Goal: Task Accomplishment & Management: Complete application form

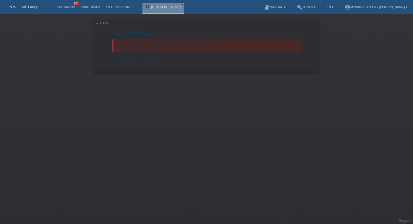
click at [29, 6] on link "POS — MF Group" at bounding box center [23, 7] width 30 height 4
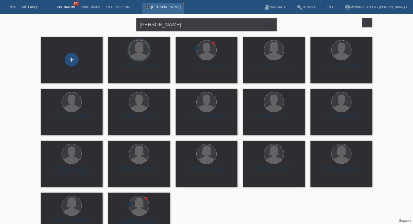
click at [185, 3] on icon "close" at bounding box center [183, 3] width 3 height 3
click at [74, 56] on div "+" at bounding box center [72, 60] width 14 height 14
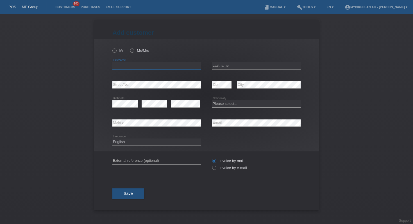
click at [131, 65] on input "text" at bounding box center [156, 65] width 88 height 7
paste input "[PERSON_NAME]"
type input "[PERSON_NAME]"
click at [291, 58] on div "error Lastname" at bounding box center [256, 65] width 88 height 19
click at [286, 63] on input "text" at bounding box center [256, 65] width 88 height 7
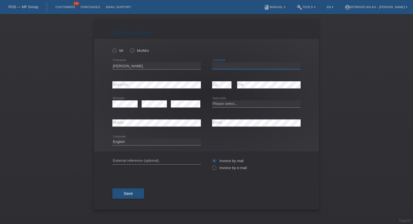
paste input "Guignard"
type input "Guignard"
click at [143, 163] on input "text" at bounding box center [156, 161] width 88 height 7
paste input "42852614481"
type input "42852614481"
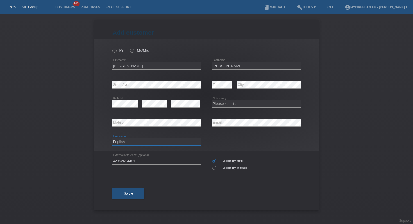
click at [132, 142] on select "Deutsch Français Italiano English" at bounding box center [156, 142] width 88 height 7
select select "fr"
click at [218, 169] on label "Invoice by e-mail" at bounding box center [229, 168] width 35 height 4
click at [216, 169] on input "Invoice by e-mail" at bounding box center [214, 169] width 4 height 7
radio input "true"
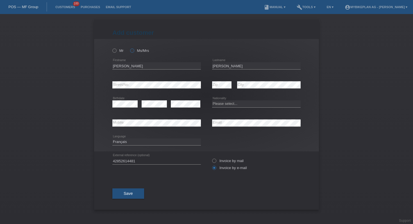
click at [137, 51] on label "Ms/Mrs" at bounding box center [139, 51] width 19 height 4
click at [134, 51] on input "Ms/Mrs" at bounding box center [132, 51] width 4 height 4
radio input "true"
click at [138, 193] on button "Save" at bounding box center [128, 194] width 32 height 11
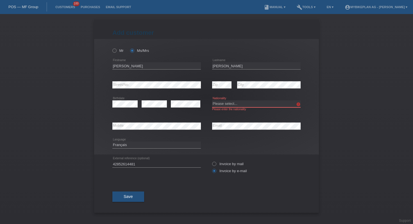
click at [236, 105] on select "Please select... Switzerland Austria Germany Liechtenstein ------------ Afghani…" at bounding box center [256, 104] width 88 height 7
select select "CH"
click at [124, 201] on button "Save" at bounding box center [128, 197] width 32 height 11
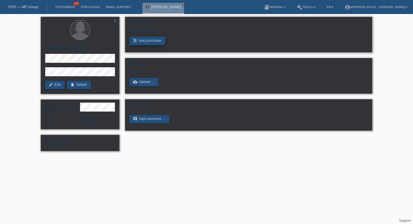
click at [146, 42] on link "add_shopping_cart Add purchase" at bounding box center [147, 41] width 36 height 8
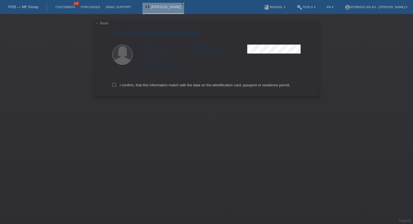
click at [147, 83] on div "I confirm, that this information match with the data on the identification card…" at bounding box center [206, 84] width 188 height 25
click at [146, 89] on div "I confirm, that this information match with the data on the identification card…" at bounding box center [206, 84] width 188 height 25
click at [147, 87] on label "I confirm, that this information match with the data on the identification card…" at bounding box center [201, 85] width 178 height 4
click at [116, 87] on input "I confirm, that this information match with the data on the identification card…" at bounding box center [114, 85] width 4 height 4
checkbox input "true"
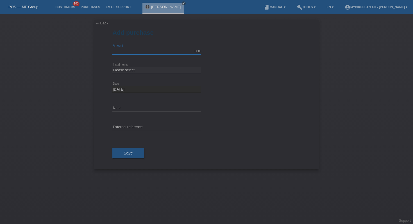
click at [132, 50] on input "text" at bounding box center [156, 51] width 88 height 7
type input "12999.00"
click at [156, 71] on select "Please select 6 instalments 12 instalments 18 instalments 24 instalments 36 ins…" at bounding box center [156, 70] width 88 height 7
select select "488"
click at [139, 125] on input "text" at bounding box center [156, 127] width 88 height 7
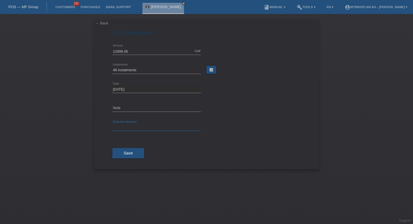
paste input "42852614481"
type input "42852614481"
click at [137, 157] on button "Save" at bounding box center [128, 153] width 32 height 11
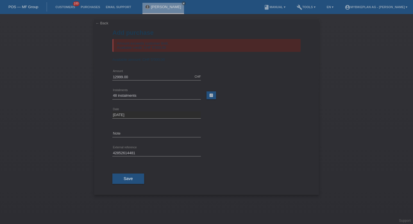
click at [31, 9] on div "POS — MF Group" at bounding box center [23, 6] width 47 height 9
click at [29, 5] on link "POS — MF Group" at bounding box center [23, 7] width 30 height 4
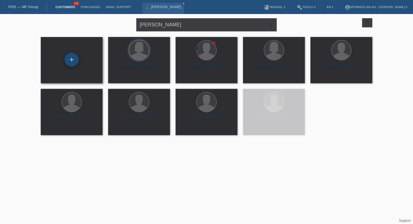
click at [70, 60] on div "+" at bounding box center [72, 60] width 14 height 14
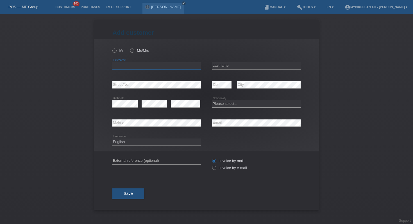
click at [144, 65] on input "text" at bounding box center [156, 65] width 88 height 7
paste input "[PERSON_NAME] [PERSON_NAME]"
type input "[PERSON_NAME]"
click at [227, 66] on input "text" at bounding box center [256, 65] width 88 height 7
paste input "[PERSON_NAME] [PERSON_NAME]"
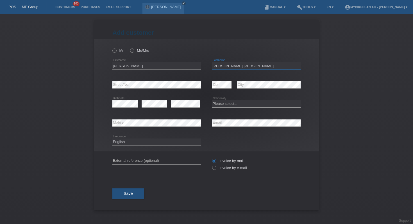
click at [227, 66] on input "[PERSON_NAME] [PERSON_NAME]" at bounding box center [256, 65] width 88 height 7
type input "[PERSON_NAME]"
click at [182, 101] on div "error" at bounding box center [185, 104] width 29 height 19
click at [248, 105] on select "Please select... Switzerland Austria Germany Liechtenstein ------------ Afghani…" at bounding box center [256, 104] width 88 height 7
select select "CH"
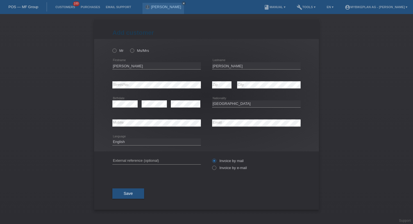
click at [168, 127] on div "error Mobile" at bounding box center [156, 123] width 88 height 19
click at [166, 161] on input "text" at bounding box center [156, 161] width 88 height 7
paste input "42844143240"
type input "42844143240"
click at [151, 142] on select "Deutsch Français Italiano English" at bounding box center [156, 142] width 88 height 7
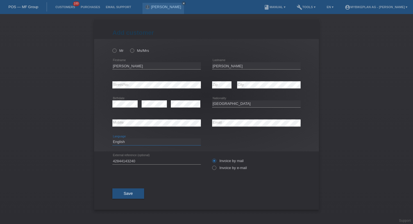
select select "de"
click at [129, 48] on icon at bounding box center [129, 48] width 0 height 0
click at [133, 51] on input "Ms/Mrs" at bounding box center [132, 51] width 4 height 4
radio input "true"
click at [217, 170] on label "Invoice by e-mail" at bounding box center [229, 168] width 35 height 4
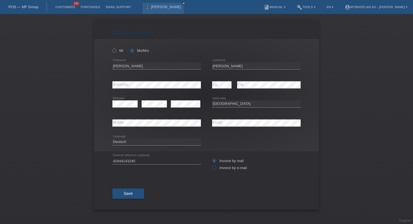
click at [216, 171] on input "Invoice by e-mail" at bounding box center [214, 169] width 4 height 7
radio input "true"
click at [132, 193] on span "Save" at bounding box center [128, 194] width 9 height 4
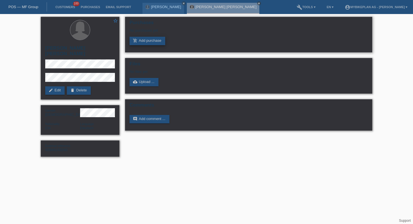
click at [149, 43] on link "add_shopping_cart Add purchase" at bounding box center [147, 41] width 36 height 8
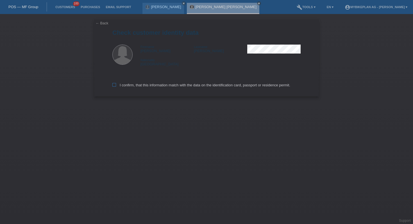
click at [146, 86] on label "I confirm, that this information match with the data on the identification card…" at bounding box center [201, 85] width 178 height 4
click at [116, 86] on input "I confirm, that this information match with the data on the identification card…" at bounding box center [114, 85] width 4 height 4
checkbox input "true"
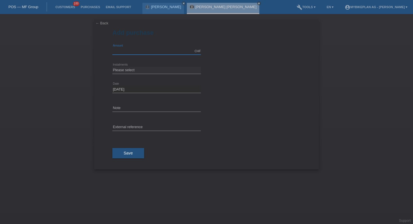
click at [144, 53] on input "text" at bounding box center [156, 51] width 88 height 7
type input "4490.00"
click at [160, 67] on select "Please select 6 instalments 12 instalments 18 instalments 24 instalments 36 ins…" at bounding box center [156, 70] width 88 height 7
select select "488"
click at [160, 127] on input "text" at bounding box center [156, 127] width 88 height 7
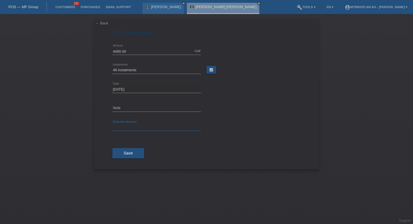
paste input "42844143240"
type input "42844143240"
click at [128, 159] on button "Save" at bounding box center [128, 153] width 32 height 11
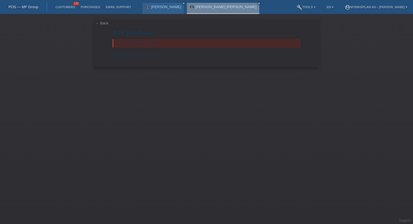
click at [34, 9] on link "POS — MF Group" at bounding box center [23, 7] width 30 height 4
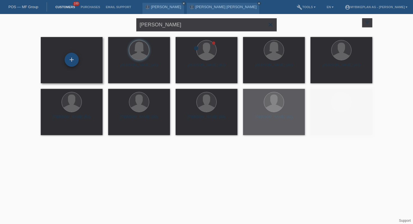
click at [68, 60] on div "+" at bounding box center [72, 60] width 14 height 14
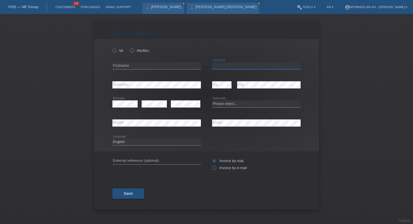
click at [230, 65] on input "text" at bounding box center [256, 65] width 88 height 7
paste input "[PERSON_NAME]"
type input "[PERSON_NAME]"
click at [158, 61] on div "error Firstname" at bounding box center [156, 65] width 88 height 19
click at [159, 65] on input "text" at bounding box center [156, 65] width 88 height 7
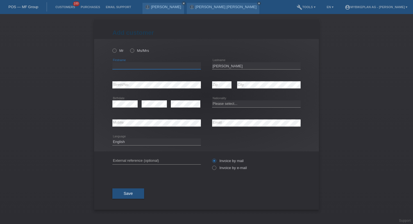
paste input "Ana virginia"
type input "Ana virginia"
click at [136, 50] on label "Ms/Mrs" at bounding box center [139, 51] width 19 height 4
click at [134, 50] on input "Ms/Mrs" at bounding box center [132, 51] width 4 height 4
radio input "true"
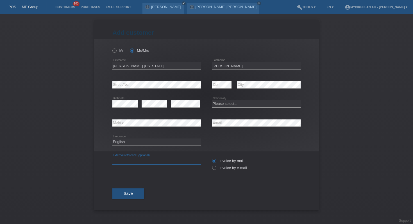
click at [160, 160] on input "text" at bounding box center [156, 161] width 88 height 7
paste input "42851573128"
type input "42851573128"
click at [147, 142] on select "Deutsch Français Italiano English" at bounding box center [156, 142] width 88 height 7
select select "fr"
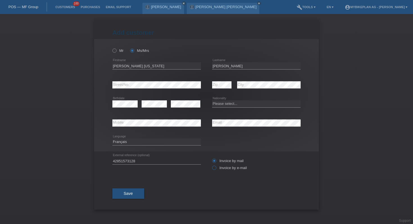
click at [220, 168] on label "Invoice by e-mail" at bounding box center [229, 168] width 35 height 4
click at [216, 168] on input "Invoice by e-mail" at bounding box center [214, 169] width 4 height 7
radio input "true"
click at [131, 141] on select "Deutsch Français Italiano English" at bounding box center [156, 142] width 88 height 7
select select "de"
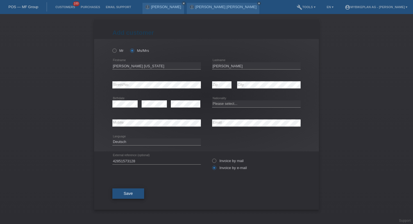
click at [134, 195] on button "Save" at bounding box center [128, 194] width 32 height 11
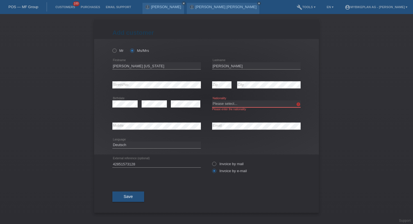
click at [231, 104] on select "Please select... Switzerland Austria Germany Liechtenstein ------------ Afghani…" at bounding box center [256, 104] width 88 height 7
select select "CH"
click at [138, 195] on button "Save" at bounding box center [128, 197] width 32 height 11
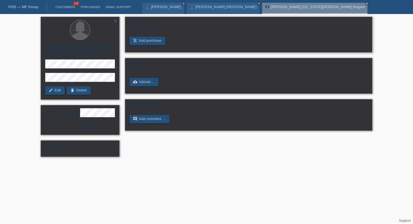
click at [154, 46] on div "Purchases No purchases yet add_shopping_cart Add purchase" at bounding box center [248, 35] width 247 height 36
click at [154, 43] on link "add_shopping_cart Add purchase" at bounding box center [147, 41] width 36 height 8
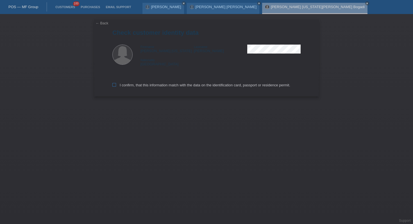
click at [228, 86] on label "I confirm, that this information match with the data on the identification card…" at bounding box center [201, 85] width 178 height 4
click at [116, 86] on input "I confirm, that this information match with the data on the identification card…" at bounding box center [114, 85] width 4 height 4
checkbox input "true"
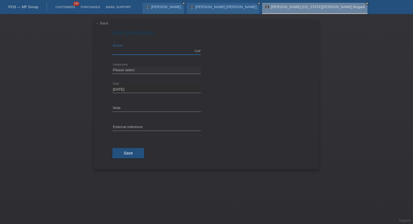
click at [166, 52] on input "text" at bounding box center [156, 51] width 88 height 7
click at [138, 51] on input "text" at bounding box center [156, 51] width 88 height 7
type input "4299.00"
click at [154, 68] on select "Please select 6 instalments 12 instalments 18 instalments 24 instalments 36 ins…" at bounding box center [156, 70] width 88 height 7
select select "488"
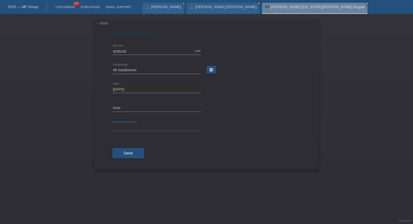
click at [154, 128] on input "text" at bounding box center [156, 127] width 88 height 7
paste input "42851573128"
type input "42851573128"
click at [118, 160] on div "Save" at bounding box center [206, 153] width 188 height 33
click at [126, 153] on span "Save" at bounding box center [128, 153] width 9 height 4
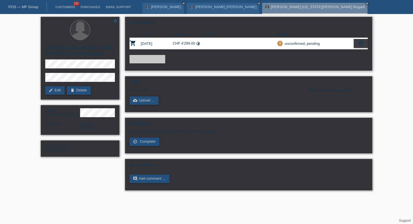
click at [357, 45] on icon "settings" at bounding box center [360, 43] width 6 height 6
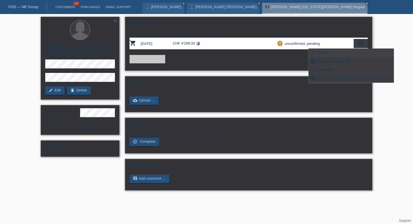
click at [323, 55] on span "Show" at bounding box center [322, 52] width 11 height 7
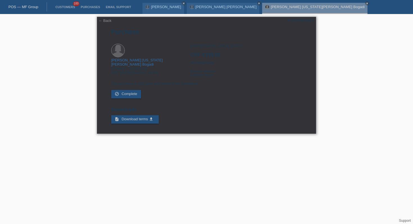
click at [107, 21] on link "← Back" at bounding box center [105, 21] width 13 height 4
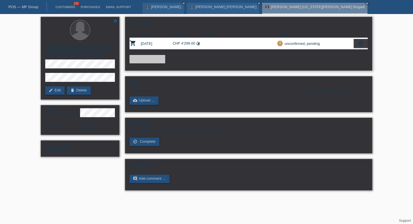
click at [368, 46] on div "Purchases Date Amount Note Status shopping_cart [DATE] CHF 4'299.00 timelapse S…" at bounding box center [248, 44] width 247 height 54
click at [363, 45] on icon "settings" at bounding box center [360, 43] width 6 height 6
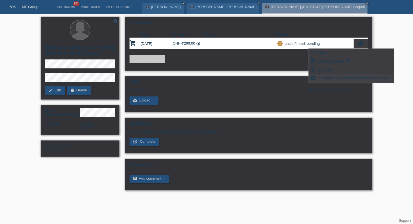
click at [334, 78] on span "Customer has withdrawn from the purchase..." at bounding box center [354, 78] width 75 height 7
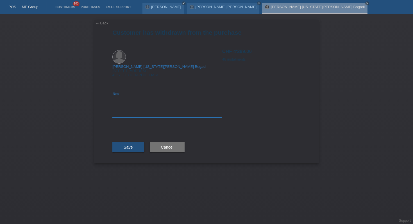
click at [182, 97] on textarea at bounding box center [167, 107] width 110 height 22
type textarea "error"
click at [138, 142] on button "Save" at bounding box center [128, 147] width 32 height 11
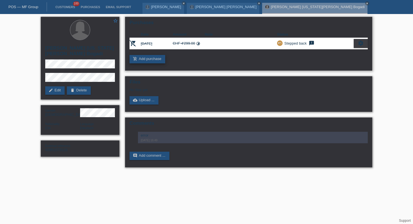
click at [151, 61] on link "add_shopping_cart Add purchase" at bounding box center [147, 59] width 36 height 8
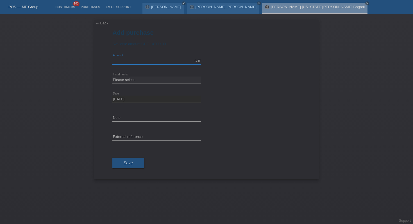
click at [151, 61] on input "text" at bounding box center [156, 61] width 88 height 7
type input "4299.00"
click at [148, 82] on select "Please select 6 instalments 12 instalments 18 instalments 24 instalments 36 ins…" at bounding box center [156, 80] width 88 height 7
select select "484"
click at [147, 134] on input "text" at bounding box center [156, 137] width 88 height 7
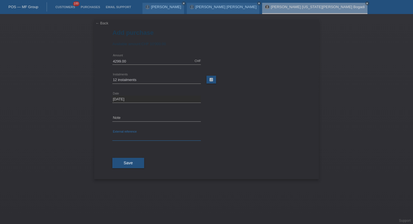
paste input "42851573128"
type input "42851573128"
click at [135, 163] on button "Save" at bounding box center [128, 163] width 32 height 11
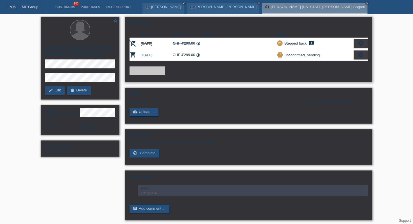
click at [359, 56] on icon "settings" at bounding box center [360, 55] width 6 height 6
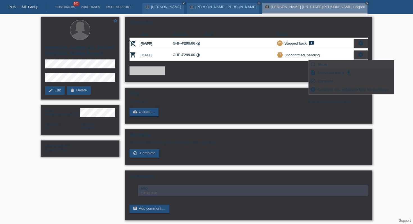
click at [336, 65] on div "fullscreen Show" at bounding box center [351, 64] width 85 height 8
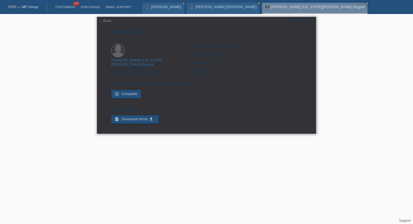
click at [299, 22] on div "POSP00026654" at bounding box center [300, 21] width 26 height 4
copy div "POSP00026654"
click at [182, 4] on icon "close" at bounding box center [183, 3] width 3 height 3
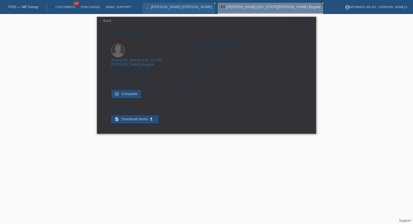
click at [213, 4] on icon "close" at bounding box center [214, 3] width 3 height 3
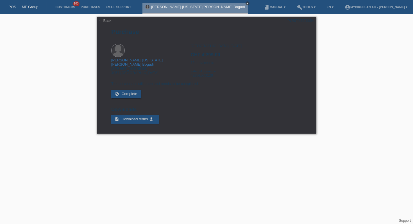
click at [245, 1] on link "close" at bounding box center [247, 3] width 4 height 4
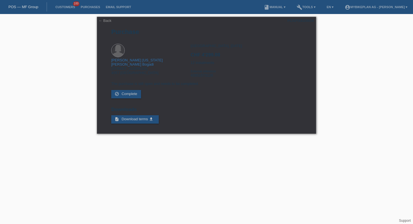
click at [22, 6] on link "POS — MF Group" at bounding box center [23, 7] width 30 height 4
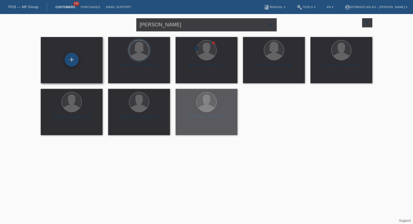
click at [69, 62] on div "+" at bounding box center [72, 60] width 14 height 14
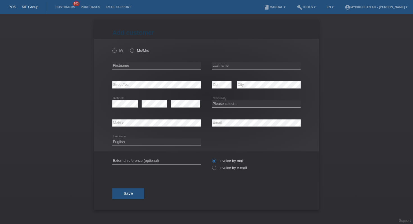
click at [279, 61] on div "error Lastname" at bounding box center [256, 65] width 88 height 19
click at [274, 66] on input "text" at bounding box center [256, 65] width 88 height 7
paste input "daven"
type input "daven"
click at [171, 67] on input "text" at bounding box center [156, 65] width 88 height 7
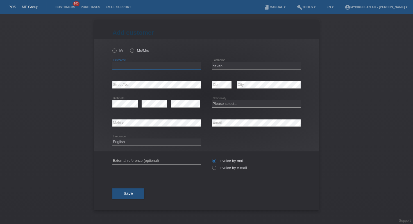
paste input "[PERSON_NAME]"
type input "[PERSON_NAME]"
click at [111, 48] on icon at bounding box center [111, 48] width 0 height 0
click at [116, 51] on input "Mr" at bounding box center [114, 51] width 4 height 4
radio input "true"
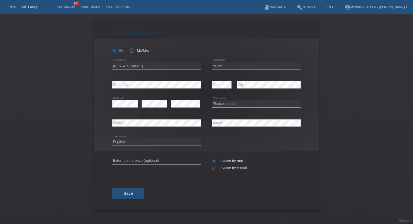
click at [152, 108] on div "error" at bounding box center [154, 104] width 25 height 19
click at [227, 106] on select "Please select... [GEOGRAPHIC_DATA] [GEOGRAPHIC_DATA] [GEOGRAPHIC_DATA] [GEOGRAP…" at bounding box center [256, 104] width 88 height 7
select select "CH"
click at [211, 165] on icon at bounding box center [211, 165] width 0 height 0
click at [215, 167] on input "Invoice by e-mail" at bounding box center [214, 169] width 4 height 7
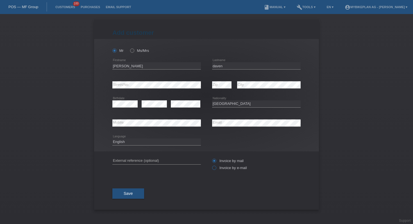
radio input "true"
click at [122, 193] on button "Save" at bounding box center [128, 194] width 32 height 11
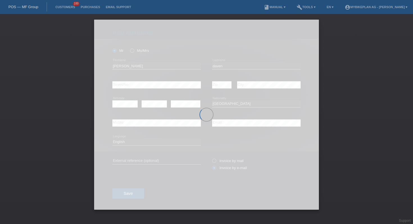
click at [131, 145] on div at bounding box center [206, 115] width 225 height 190
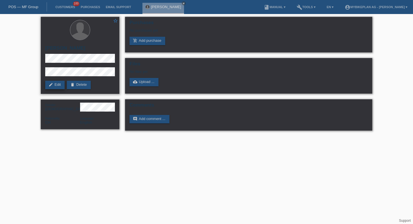
click at [56, 83] on link "edit Edit" at bounding box center [54, 85] width 19 height 8
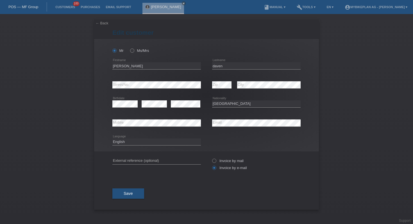
select select "CH"
click at [133, 143] on select "Deutsch Français Italiano English" at bounding box center [156, 142] width 88 height 7
select select "fr"
click at [133, 193] on button "Save" at bounding box center [128, 194] width 32 height 11
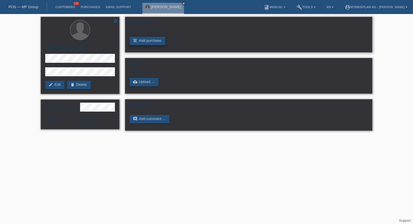
click at [142, 45] on link "add_shopping_cart Add purchase" at bounding box center [147, 41] width 36 height 8
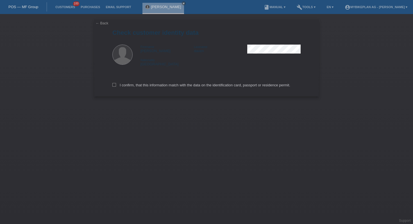
click at [158, 88] on div "I confirm, that this information match with the data on the identification card…" at bounding box center [206, 84] width 188 height 25
click at [158, 85] on label "I confirm, that this information match with the data on the identification card…" at bounding box center [201, 85] width 178 height 4
click at [116, 85] on input "I confirm, that this information match with the data on the identification card…" at bounding box center [114, 85] width 4 height 4
checkbox input "true"
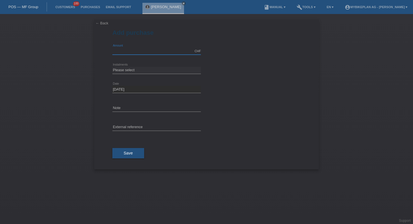
click at [154, 51] on input "text" at bounding box center [156, 51] width 88 height 7
type input "10000.00"
click at [153, 73] on select "Please select 6 instalments 12 instalments 18 instalments 24 instalments 36 ins…" at bounding box center [156, 70] width 88 height 7
select select "488"
click at [132, 155] on span "Save" at bounding box center [128, 153] width 9 height 4
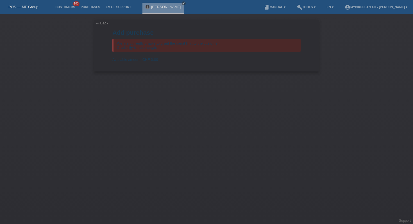
click at [29, 7] on link "POS — MF Group" at bounding box center [23, 7] width 30 height 4
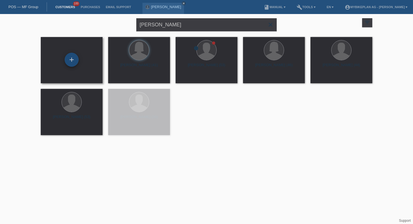
click at [71, 59] on div "+" at bounding box center [72, 60] width 14 height 14
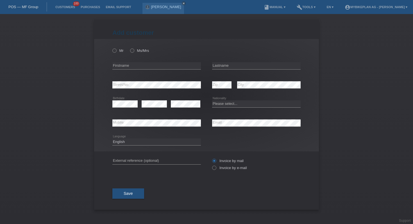
click at [181, 119] on div "error Mobile" at bounding box center [156, 123] width 88 height 19
click at [156, 69] on icon at bounding box center [156, 69] width 88 height 0
click at [155, 67] on input "text" at bounding box center [156, 65] width 88 height 7
paste input "[PERSON_NAME]"
type input "[PERSON_NAME]"
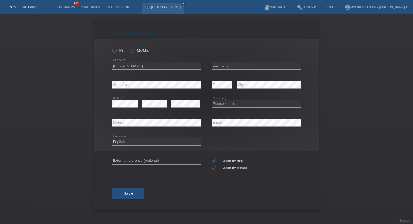
click at [129, 48] on icon at bounding box center [129, 48] width 0 height 0
click at [132, 50] on input "Ms/Mrs" at bounding box center [132, 51] width 4 height 4
radio input "true"
click at [241, 66] on input "text" at bounding box center [256, 65] width 88 height 7
paste input "[PERSON_NAME]"
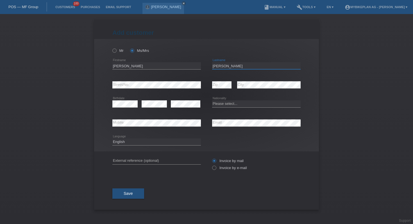
type input "[PERSON_NAME]"
click at [232, 106] on select "Please select... [GEOGRAPHIC_DATA] [GEOGRAPHIC_DATA] [GEOGRAPHIC_DATA] [GEOGRAP…" at bounding box center [256, 104] width 88 height 7
click at [232, 105] on select "Please select... [GEOGRAPHIC_DATA] [GEOGRAPHIC_DATA] [GEOGRAPHIC_DATA] [GEOGRAP…" at bounding box center [256, 104] width 88 height 7
select select "CA"
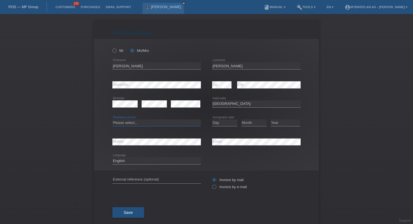
click at [158, 123] on select "Please select... C B B - Refugee status Other" at bounding box center [156, 123] width 88 height 7
select select "C"
click at [219, 124] on select "Day 01 02 03 04 05 06 07 08 09 10 11" at bounding box center [224, 123] width 25 height 7
select select "11"
click at [252, 121] on select "Month 01 02 03 04 05 06 07 08 09 10 11" at bounding box center [253, 123] width 25 height 7
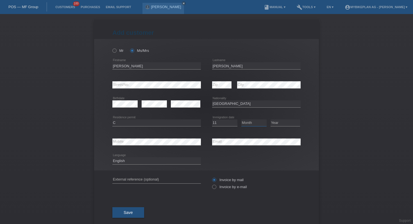
select select "04"
click at [279, 121] on select "Year 2025 2024 2023 2022 2021 2020 2019 2018 2017 2016 2015 2014 2013 2012 2011…" at bounding box center [284, 123] width 29 height 7
select select "2013"
click at [168, 161] on select "Deutsch Français Italiano English" at bounding box center [156, 161] width 88 height 7
select select "fr"
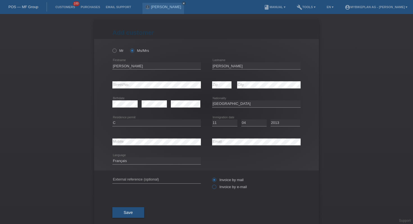
click at [219, 188] on label "Invoice by e-mail" at bounding box center [229, 187] width 35 height 4
click at [216, 188] on input "Invoice by e-mail" at bounding box center [214, 188] width 4 height 7
radio input "true"
click at [132, 213] on span "Save" at bounding box center [128, 213] width 9 height 4
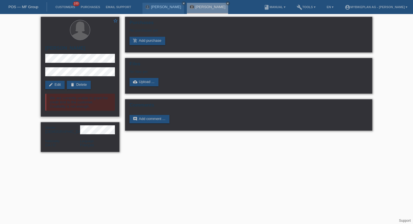
click at [100, 98] on div "We are currently unable to grant the credit limit to the customer. Credibility …" at bounding box center [80, 102] width 70 height 17
click at [151, 84] on link "cloud_upload Upload ..." at bounding box center [143, 82] width 29 height 8
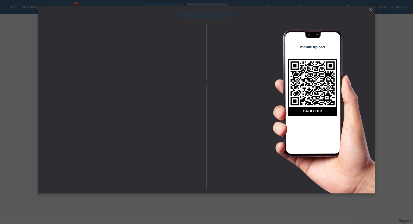
click at [369, 11] on icon "close" at bounding box center [370, 10] width 4 height 4
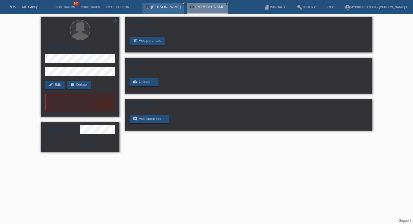
click at [174, 3] on div "[PERSON_NAME] close" at bounding box center [163, 8] width 42 height 11
click at [182, 3] on icon "close" at bounding box center [183, 3] width 3 height 3
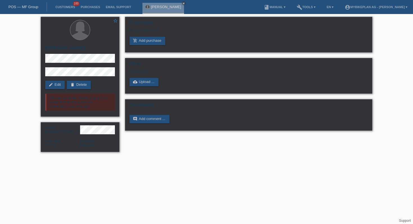
click at [187, 4] on div "[PERSON_NAME] close" at bounding box center [164, 7] width 44 height 14
click at [185, 3] on icon "close" at bounding box center [183, 3] width 3 height 3
click at [35, 3] on div "POS — MF Group" at bounding box center [23, 6] width 47 height 9
click at [34, 6] on link "POS — MF Group" at bounding box center [23, 7] width 30 height 4
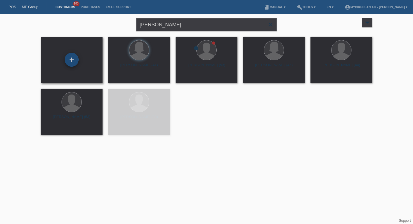
click at [76, 58] on div "+" at bounding box center [72, 60] width 14 height 14
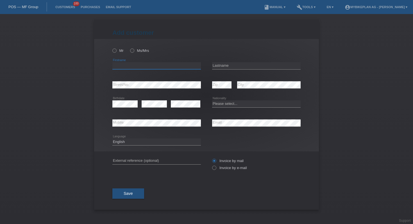
click at [154, 67] on input "text" at bounding box center [156, 65] width 88 height 7
click at [224, 67] on input "text" at bounding box center [256, 65] width 88 height 7
paste input "[PERSON_NAME]"
click at [245, 67] on input "[PERSON_NAME]" at bounding box center [256, 65] width 88 height 7
paste input "[PERSON_NAME]"
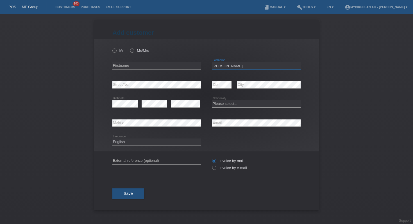
click at [224, 67] on input "[PERSON_NAME]" at bounding box center [256, 65] width 88 height 7
type input "[PERSON_NAME]"
click at [160, 66] on input "text" at bounding box center [156, 65] width 88 height 7
paste input "[PERSON_NAME]"
click at [160, 66] on input "[PERSON_NAME]" at bounding box center [156, 65] width 88 height 7
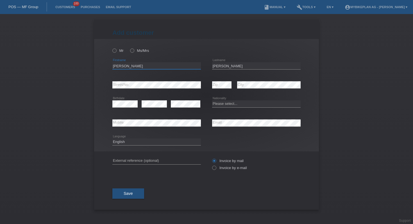
click at [147, 64] on input "[PERSON_NAME]" at bounding box center [156, 65] width 88 height 7
click at [147, 64] on input "Seemann" at bounding box center [156, 65] width 88 height 7
paste input "Mare"
type input "Maren"
click at [138, 104] on div "error Birthdate error error" at bounding box center [156, 104] width 88 height 19
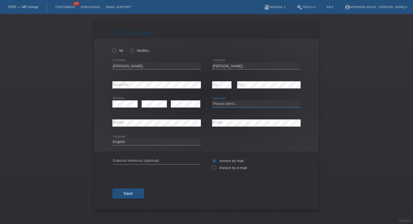
click at [224, 104] on select "Please select... Switzerland Austria Germany Liechtenstein ------------ Afghani…" at bounding box center [256, 104] width 88 height 7
select select "DE"
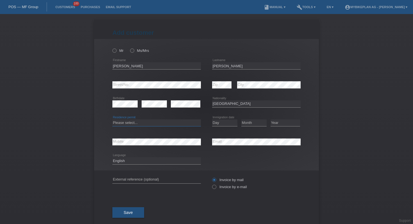
click at [156, 125] on select "Please select... C B B - Refugee status Other" at bounding box center [156, 123] width 88 height 7
click at [141, 122] on select "Please select... C B B - Refugee status Other" at bounding box center [156, 123] width 88 height 7
select select "B"
click at [233, 123] on select "Day 01 02 03 04 05 06 07 08 09 10 11" at bounding box center [224, 123] width 25 height 7
select select "24"
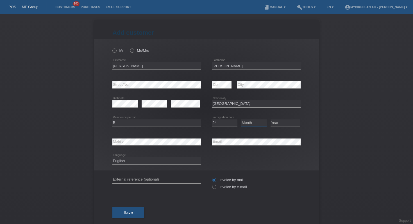
click at [255, 124] on select "Month 01 02 03 04 05 06 07 08 09 10 11" at bounding box center [253, 123] width 25 height 7
select select "08"
click at [277, 121] on select "Year 2025 2024 2023 2022 2021 2020 2019 2018 2017 2016 2015 2014 2013 2012 2011…" at bounding box center [284, 123] width 29 height 7
select select "2019"
click at [154, 161] on select "Deutsch Français Italiano English" at bounding box center [156, 161] width 88 height 7
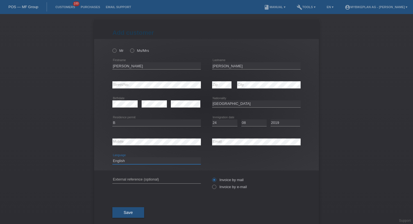
select select "de"
click at [119, 51] on label "Mr" at bounding box center [117, 51] width 11 height 4
click at [116, 51] on input "Mr" at bounding box center [114, 51] width 4 height 4
radio input "true"
click at [129, 51] on div "Mr Ms/Mrs" at bounding box center [156, 51] width 88 height 12
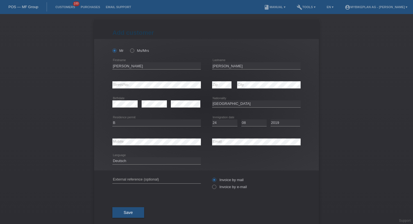
click at [133, 53] on div "Mr Ms/Mrs" at bounding box center [156, 51] width 88 height 12
click at [129, 48] on icon at bounding box center [129, 48] width 0 height 0
click at [132, 50] on input "Ms/Mrs" at bounding box center [132, 51] width 4 height 4
radio input "true"
click at [176, 177] on input "text" at bounding box center [156, 180] width 88 height 7
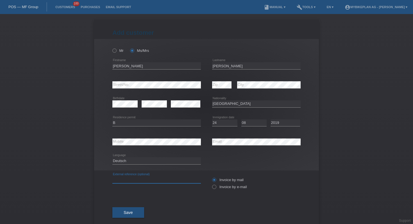
paste input "42890160646"
type input "42890160646"
click at [219, 186] on label "Invoice by e-mail" at bounding box center [229, 187] width 35 height 4
click at [216, 186] on input "Invoice by e-mail" at bounding box center [214, 188] width 4 height 7
radio input "true"
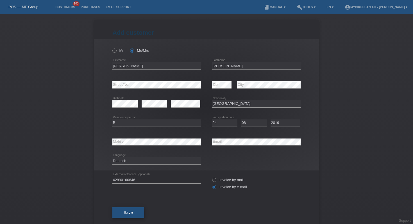
click at [132, 213] on span "Save" at bounding box center [128, 213] width 9 height 4
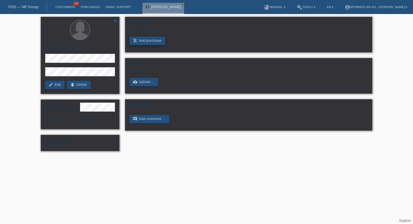
click at [152, 41] on link "add_shopping_cart Add purchase" at bounding box center [147, 41] width 36 height 8
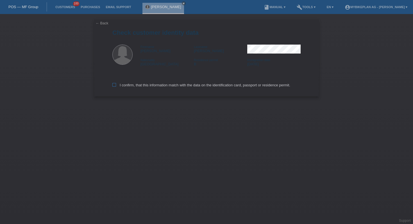
click at [152, 84] on label "I confirm, that this information match with the data on the identification card…" at bounding box center [201, 85] width 178 height 4
click at [116, 84] on input "I confirm, that this information match with the data on the identification card…" at bounding box center [114, 85] width 4 height 4
checkbox input "true"
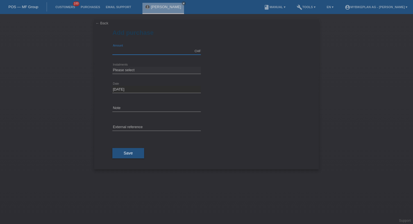
click at [131, 49] on input "text" at bounding box center [156, 51] width 88 height 7
type input "4499.00"
click at [148, 72] on select "Please select 6 instalments 12 instalments 18 instalments 24 instalments 36 ins…" at bounding box center [156, 70] width 88 height 7
select select "487"
click at [144, 127] on input "text" at bounding box center [156, 127] width 88 height 7
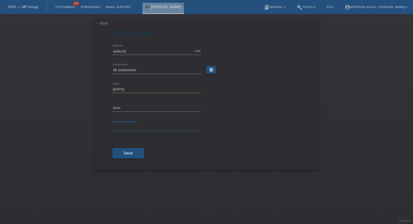
paste input "42890160646"
type input "42890160646"
click at [133, 157] on button "Save" at bounding box center [128, 153] width 32 height 11
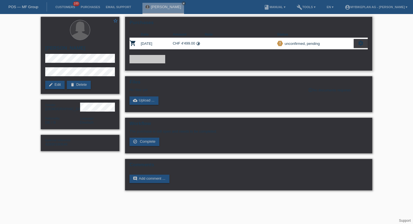
click at [362, 46] on icon "settings" at bounding box center [360, 43] width 6 height 6
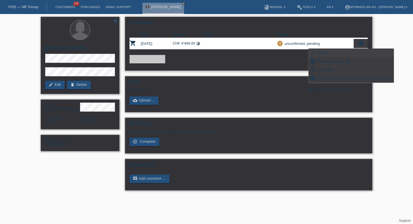
click at [313, 52] on icon "fullscreen" at bounding box center [313, 53] width 6 height 6
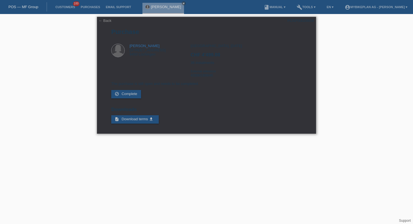
click at [295, 20] on div "POSP00026659" at bounding box center [300, 21] width 26 height 4
copy div "POSP00026659"
click at [102, 18] on div "← Back POSP00026659 Purchase Maren Seemann Kesselbachstr. 24 9450 Lüchingen CHF…" at bounding box center [206, 75] width 219 height 117
click at [102, 19] on link "← Back" at bounding box center [105, 21] width 13 height 4
